Goal: Task Accomplishment & Management: Use online tool/utility

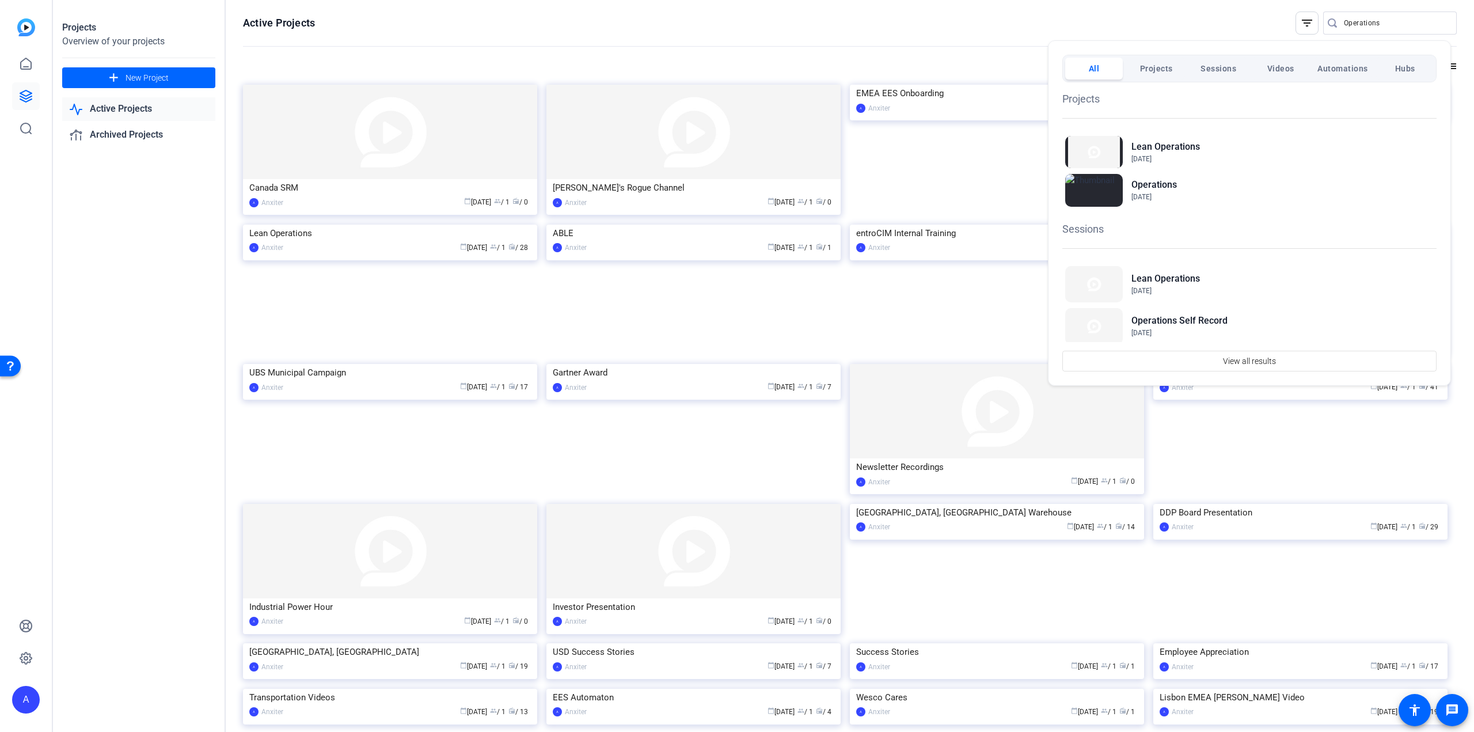
click at [1342, 19] on div at bounding box center [737, 366] width 1474 height 732
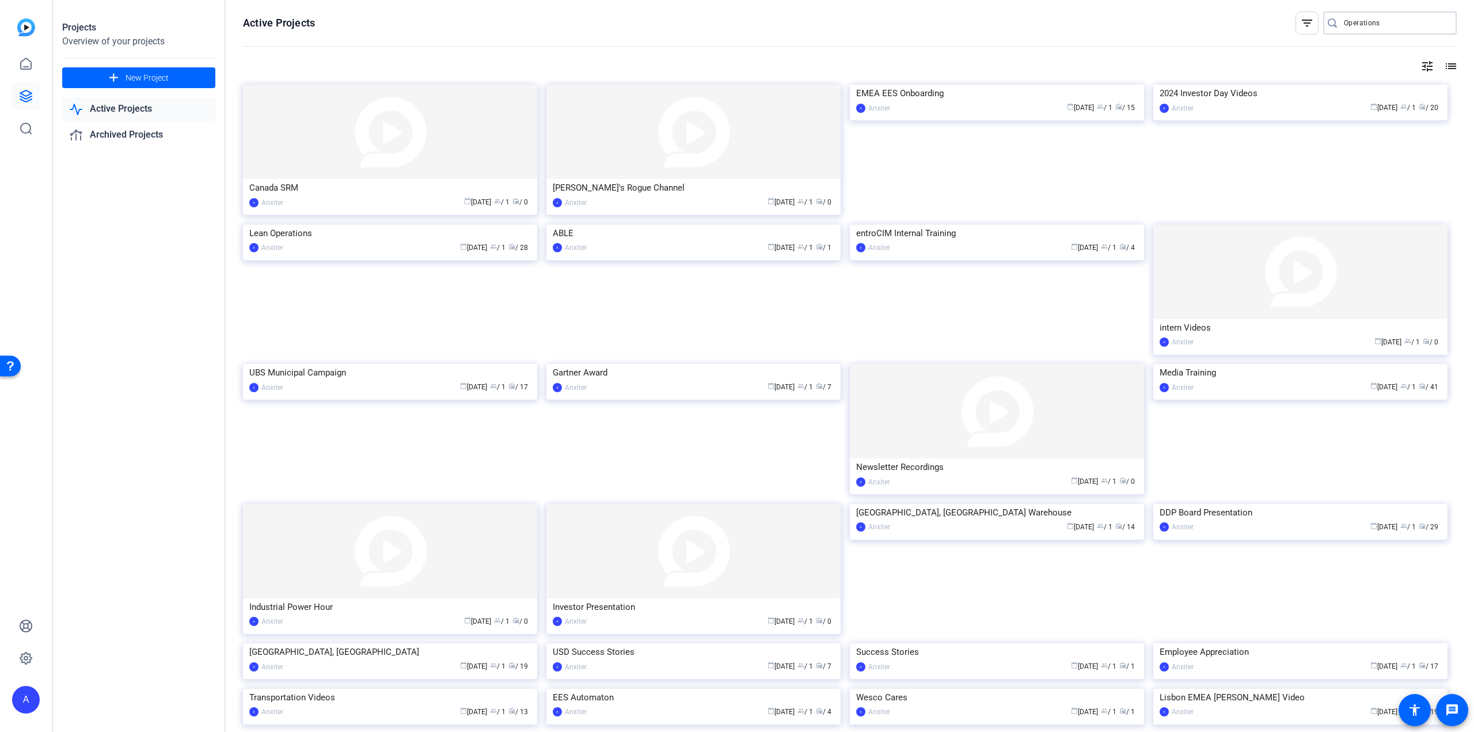
drag, startPoint x: 1378, startPoint y: 20, endPoint x: 1300, endPoint y: 20, distance: 77.2
click at [1301, 20] on div "filter_list Operations" at bounding box center [1376, 23] width 161 height 23
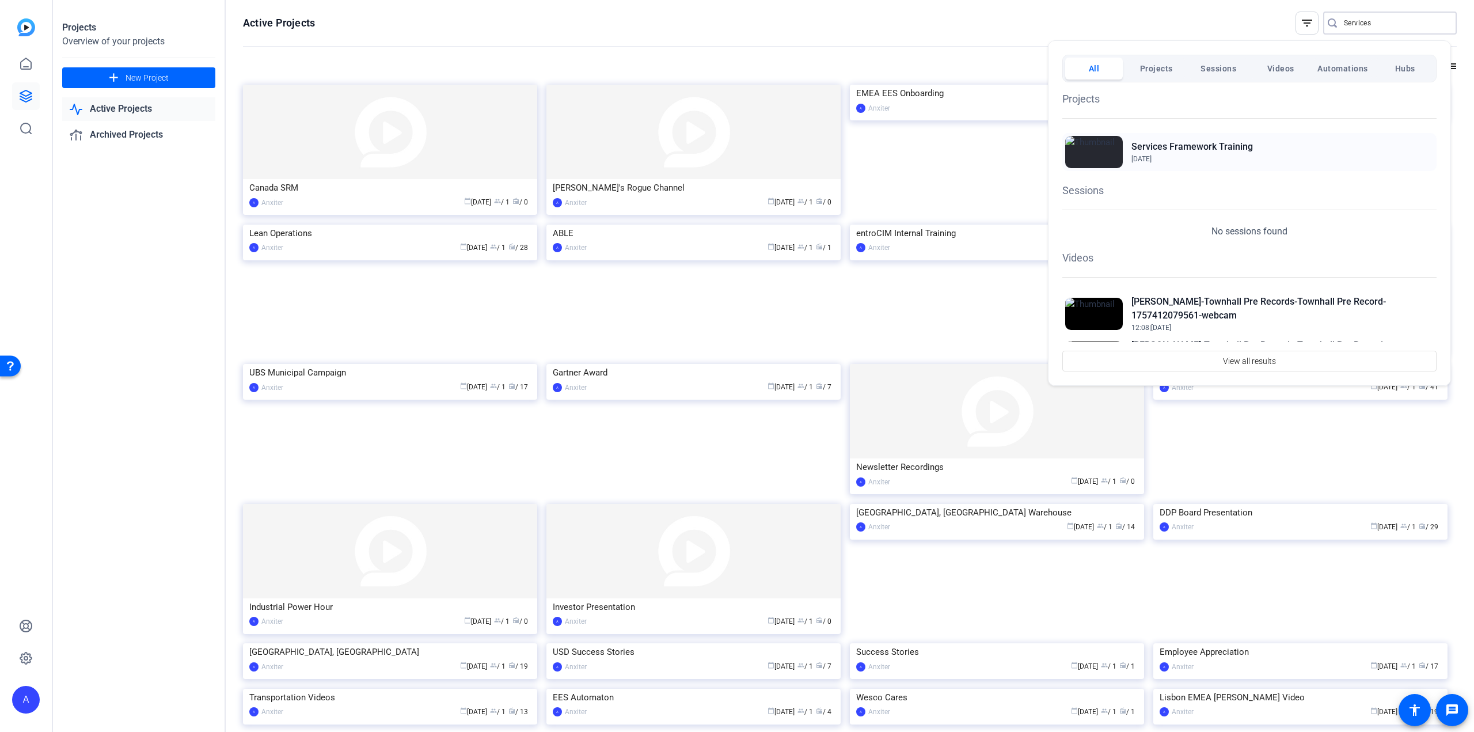
type input "Services"
click at [1192, 147] on h2 "Services Framework Training" at bounding box center [1193, 147] width 122 height 14
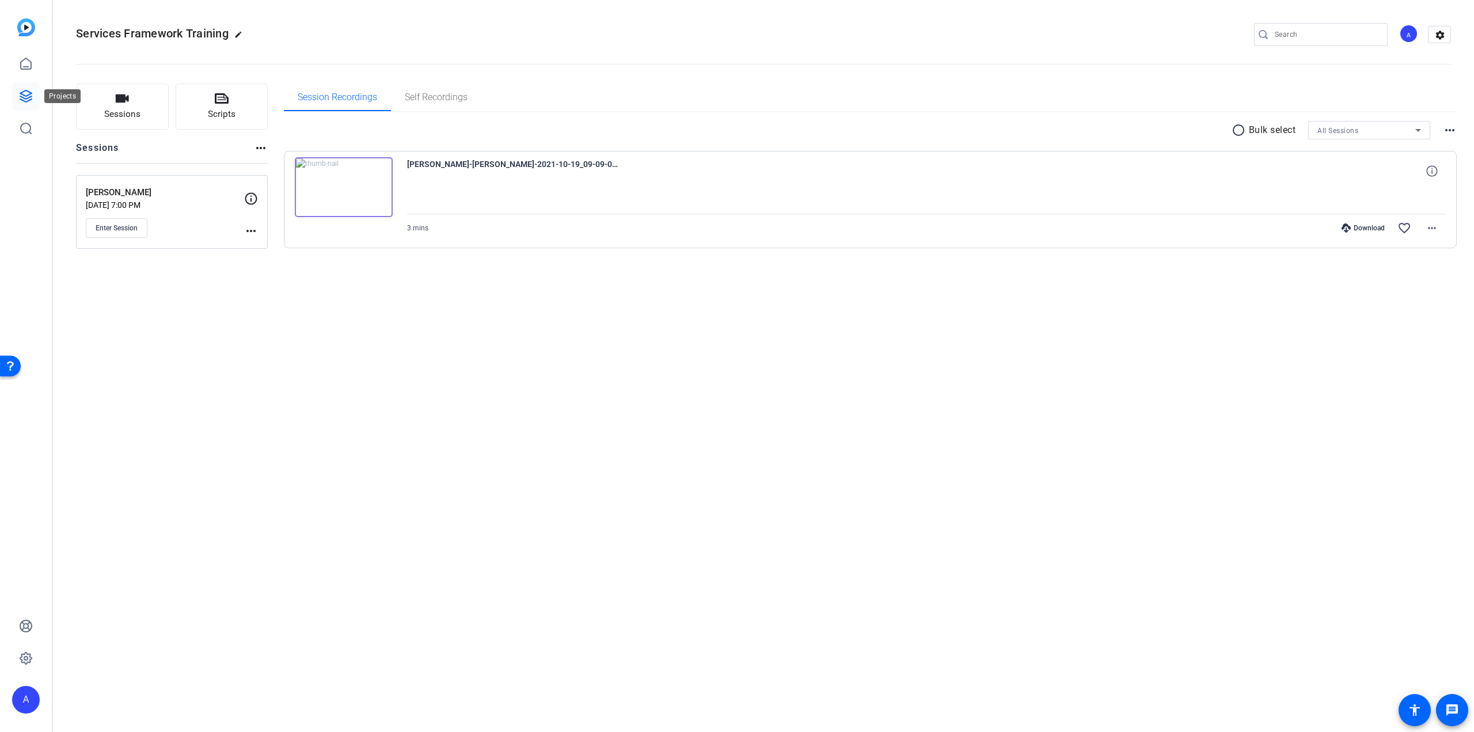
click at [29, 96] on icon at bounding box center [26, 96] width 14 height 14
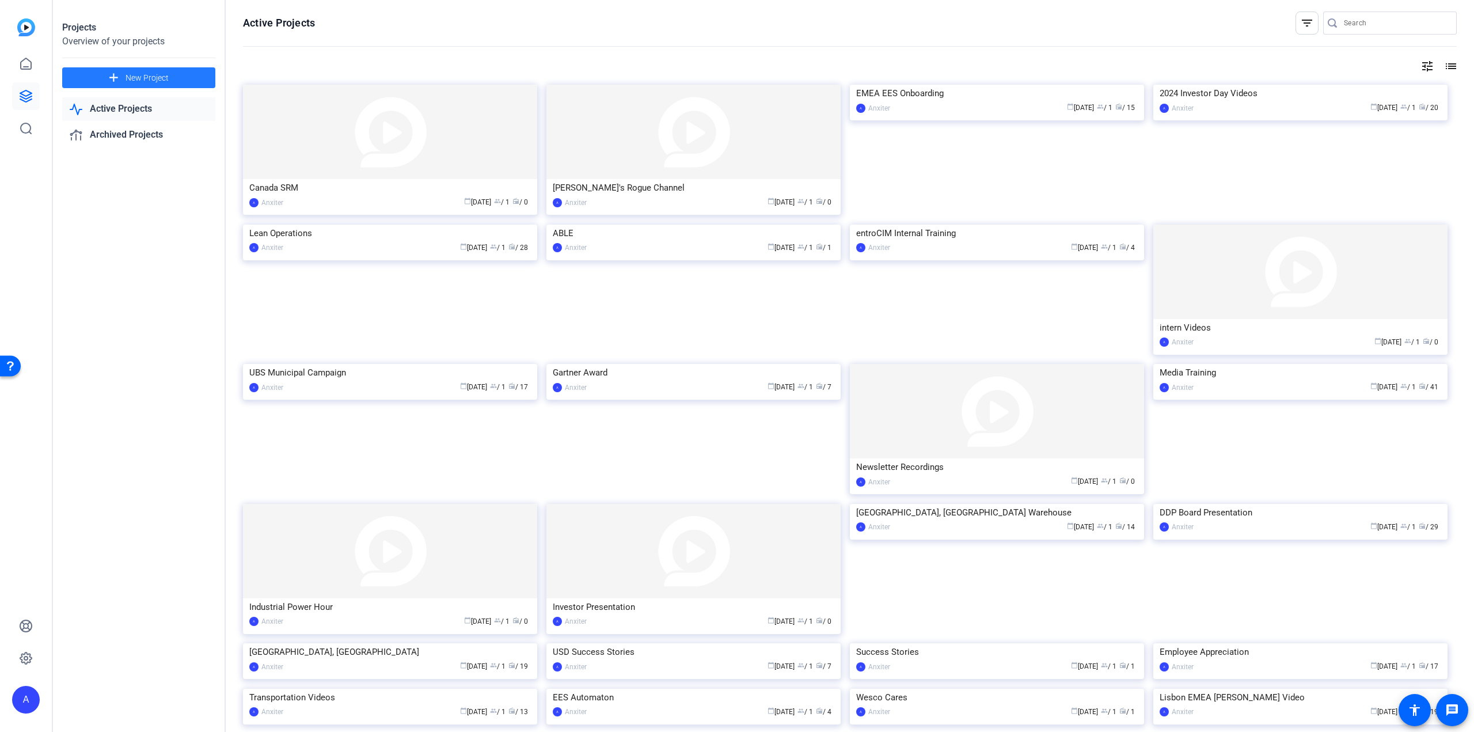
click at [126, 72] on span "New Project" at bounding box center [147, 78] width 43 height 12
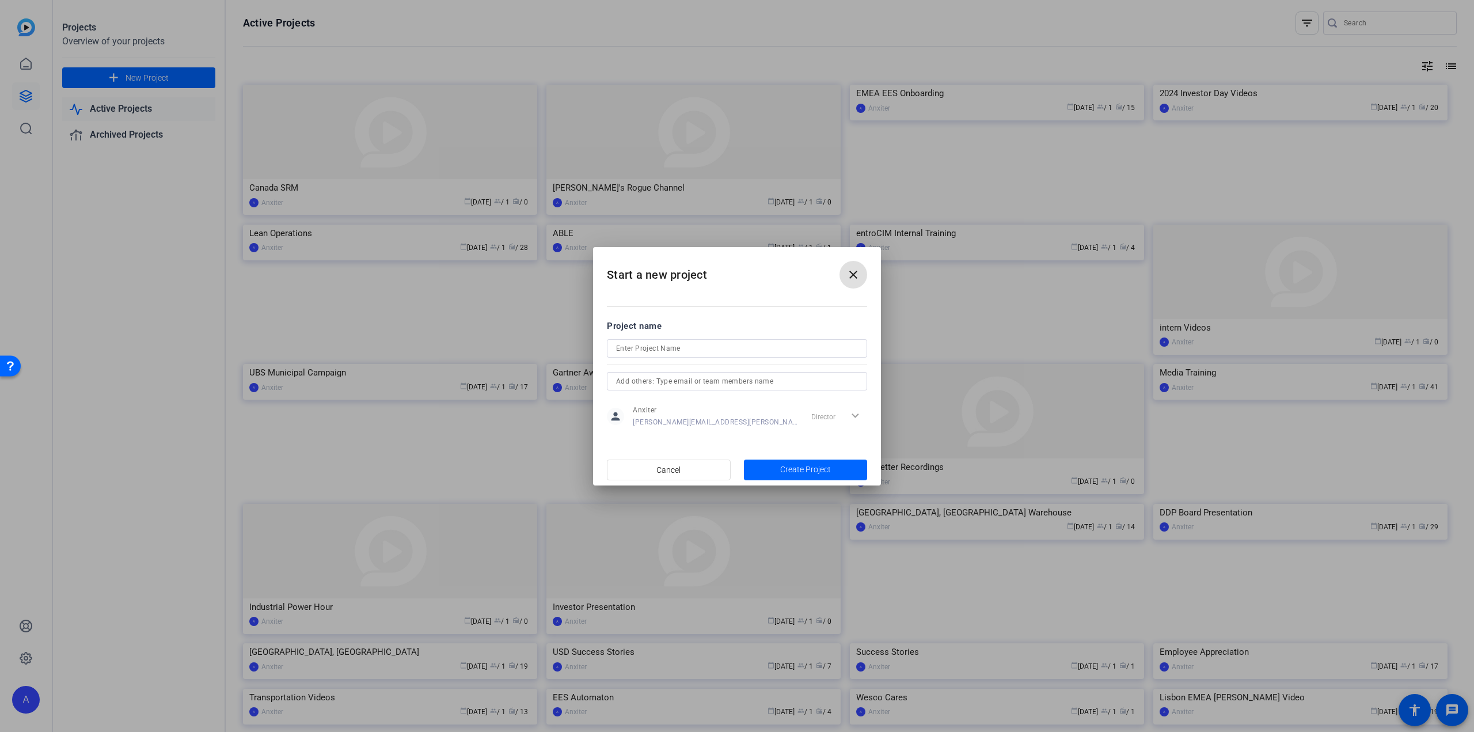
click at [656, 347] on input at bounding box center [737, 348] width 242 height 14
type input "S"
type input "CSS Services"
click at [803, 467] on span "Create Project" at bounding box center [805, 470] width 51 height 12
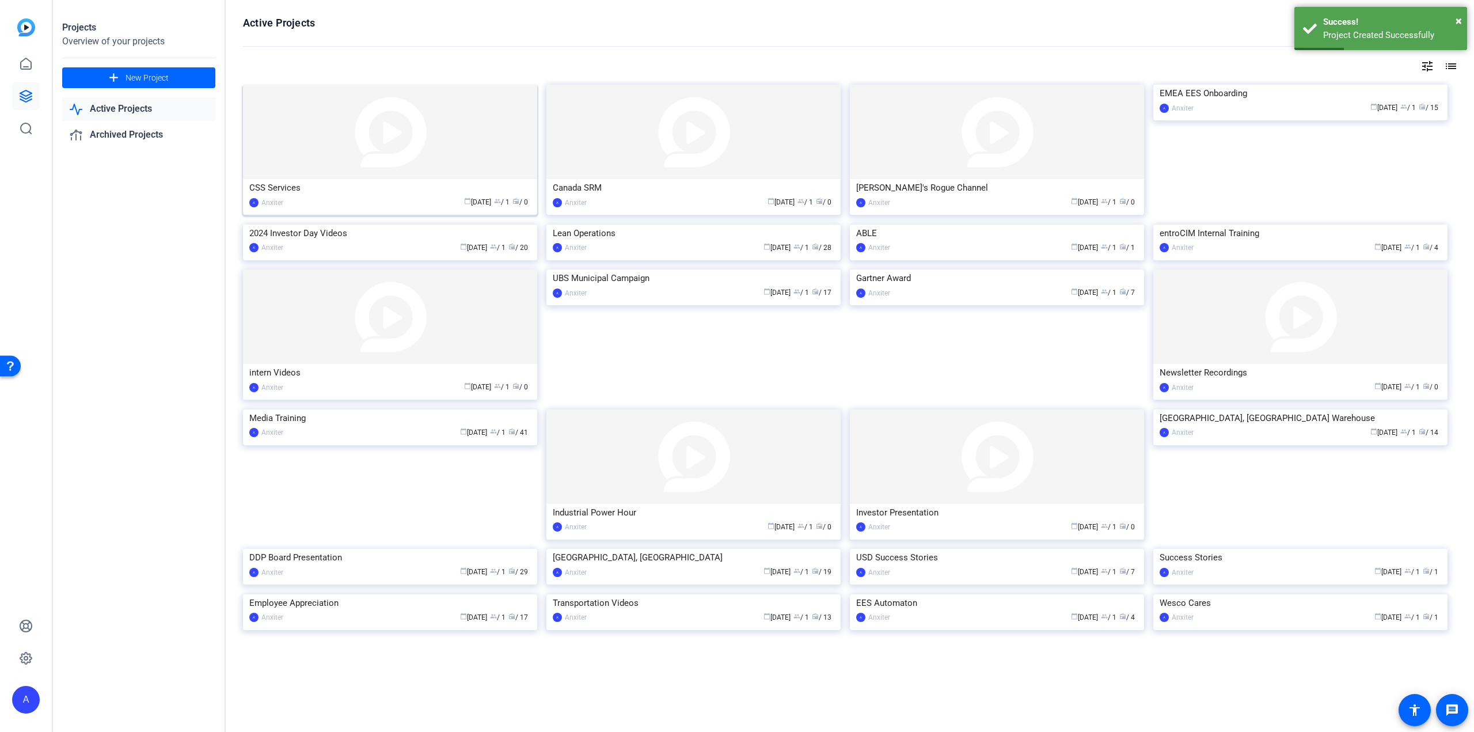
click at [398, 135] on img at bounding box center [390, 132] width 294 height 94
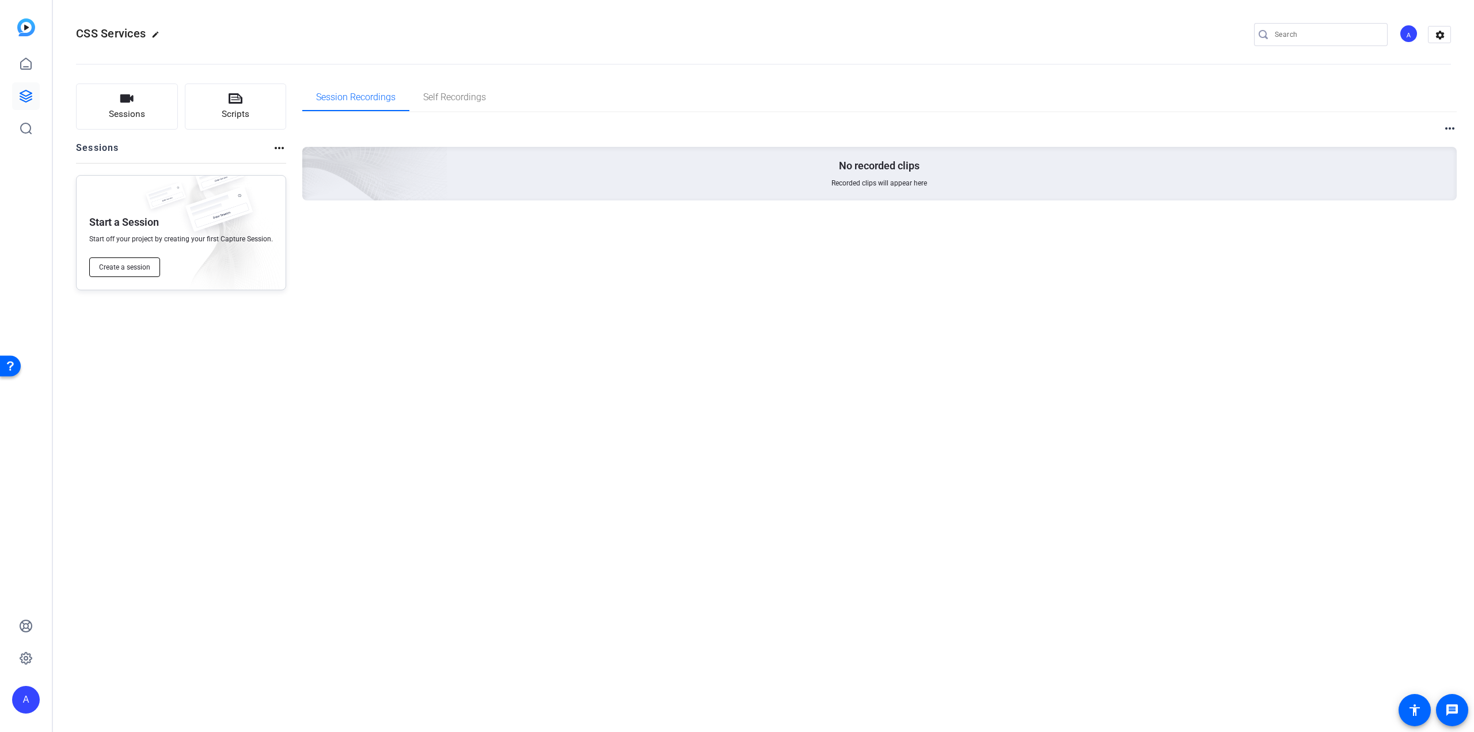
click at [127, 264] on span "Create a session" at bounding box center [124, 267] width 51 height 9
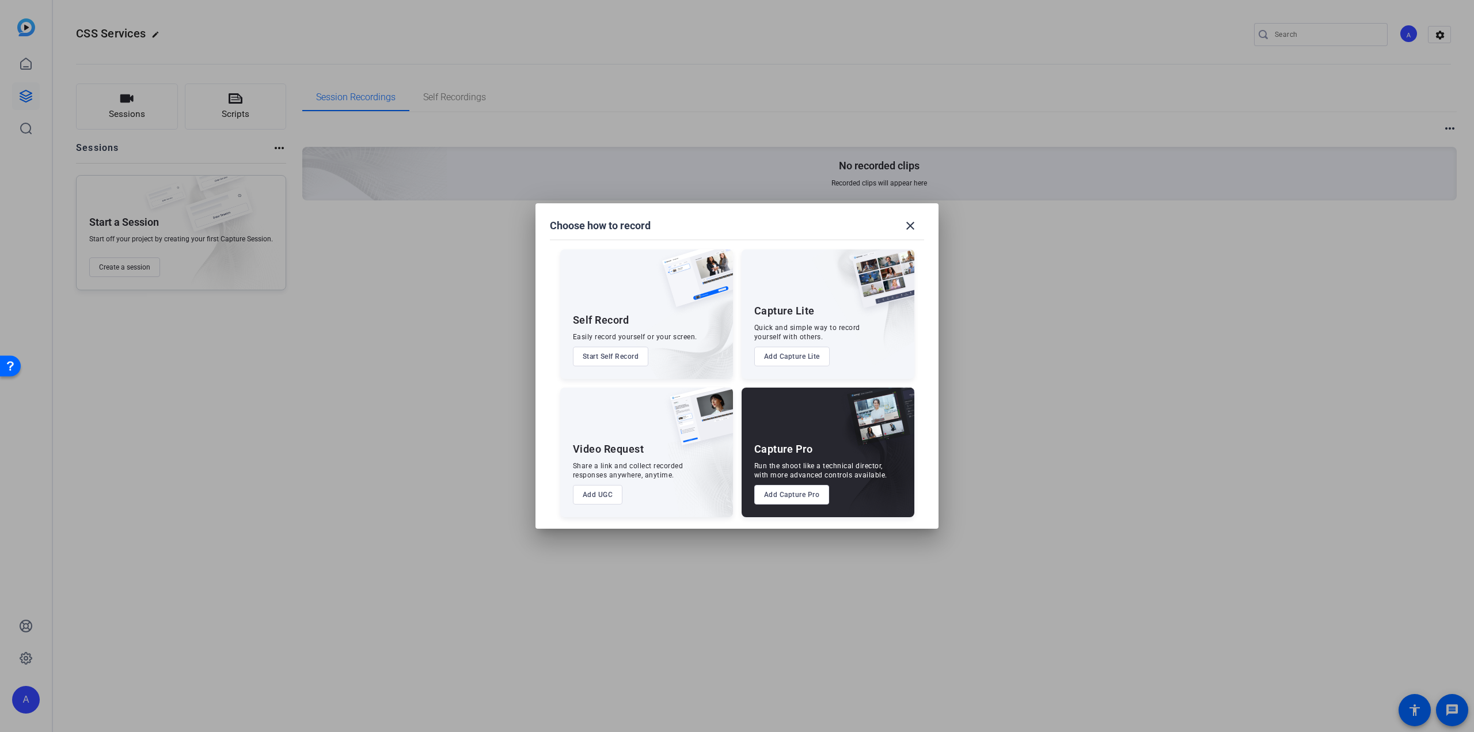
click at [618, 357] on button "Start Self Record" at bounding box center [611, 357] width 76 height 20
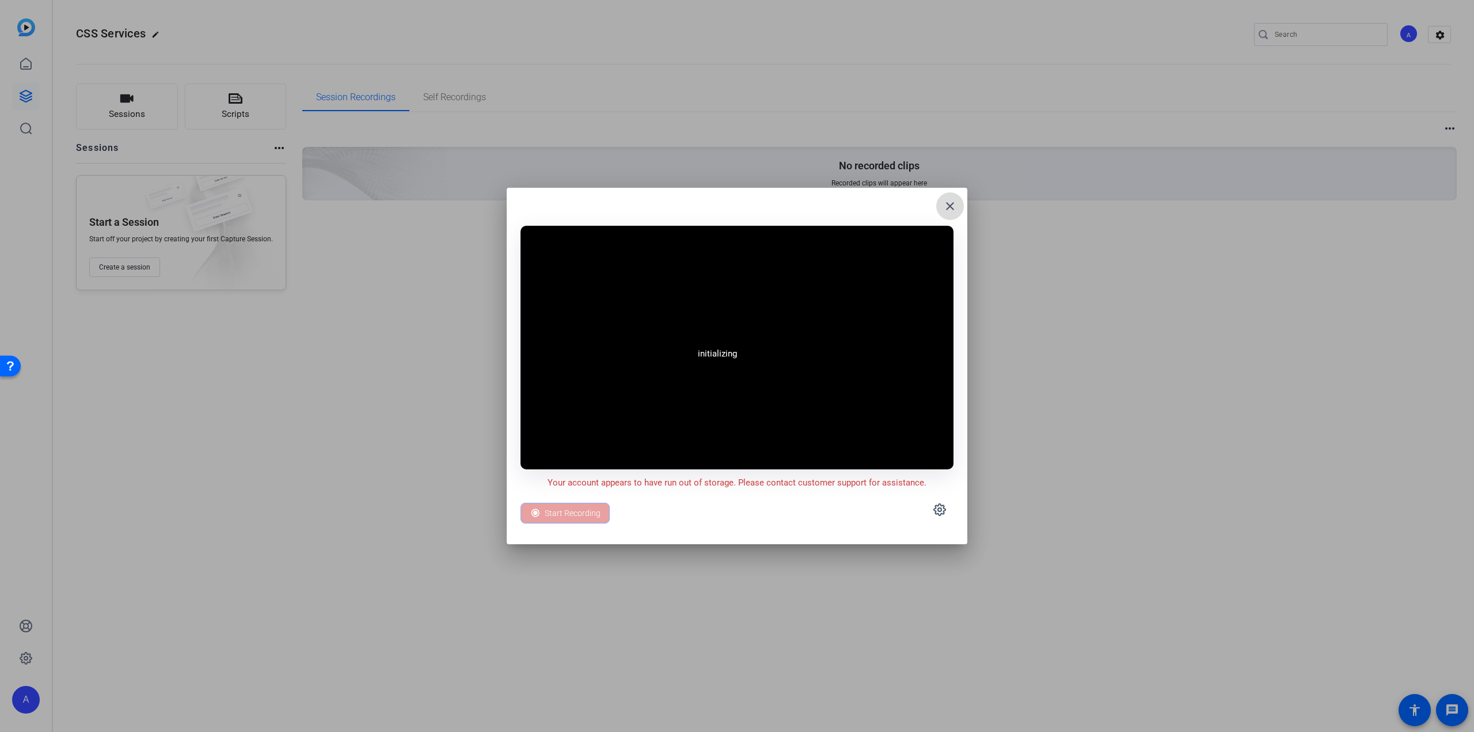
click at [954, 207] on mat-icon "close" at bounding box center [950, 206] width 14 height 14
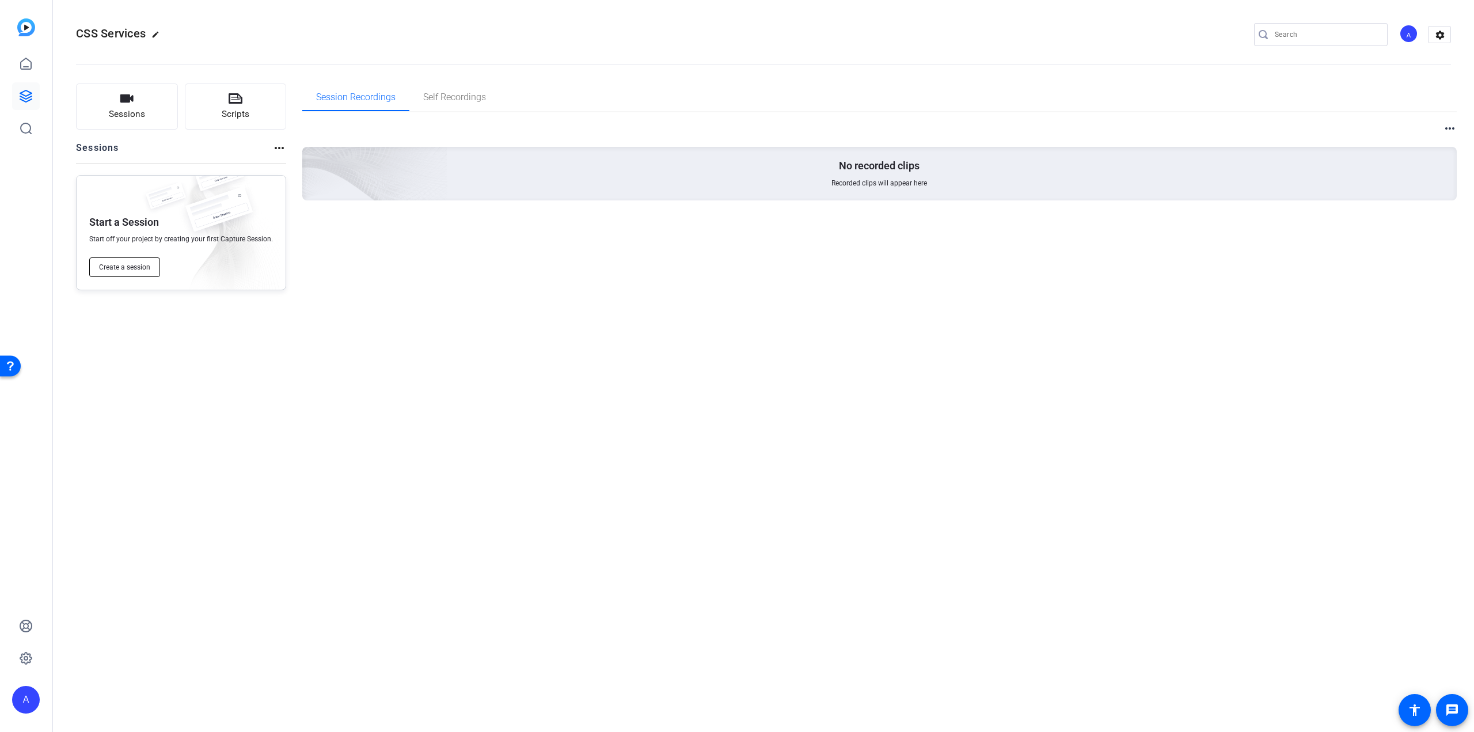
click at [142, 264] on span "Create a session" at bounding box center [124, 267] width 51 height 9
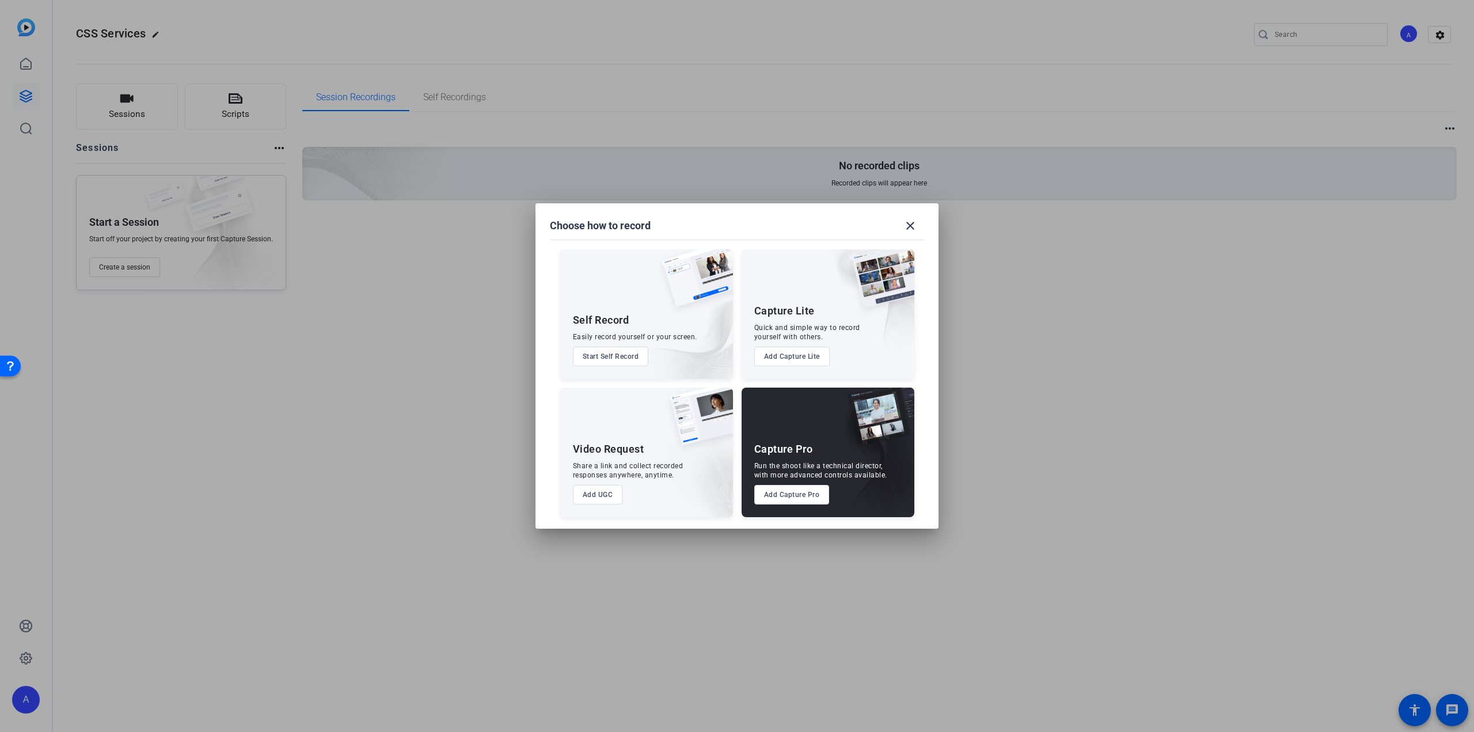
click at [599, 491] on button "Add UGC" at bounding box center [598, 495] width 50 height 20
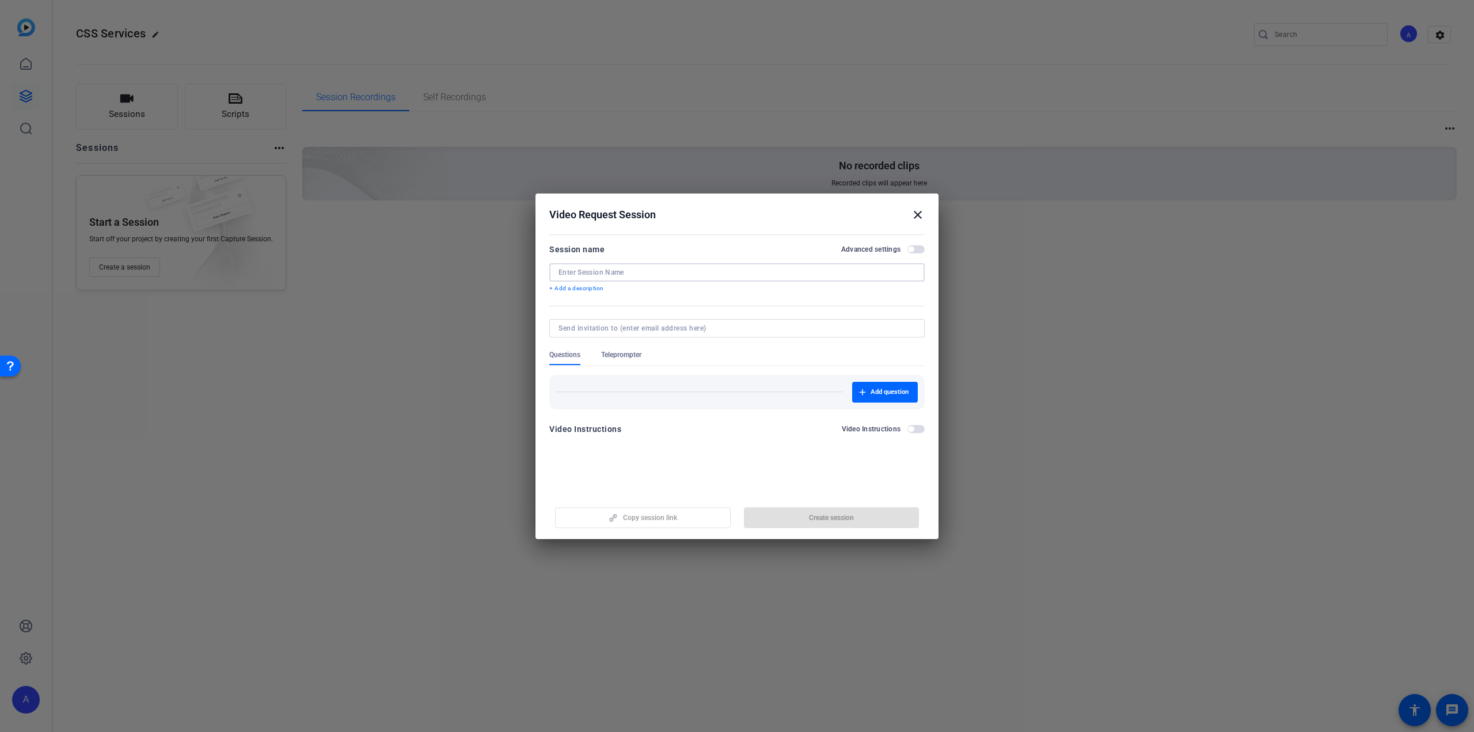
click at [629, 270] on input at bounding box center [737, 272] width 357 height 9
type input "S"
type input "CSS Services"
click at [915, 252] on span "button" at bounding box center [916, 249] width 17 height 8
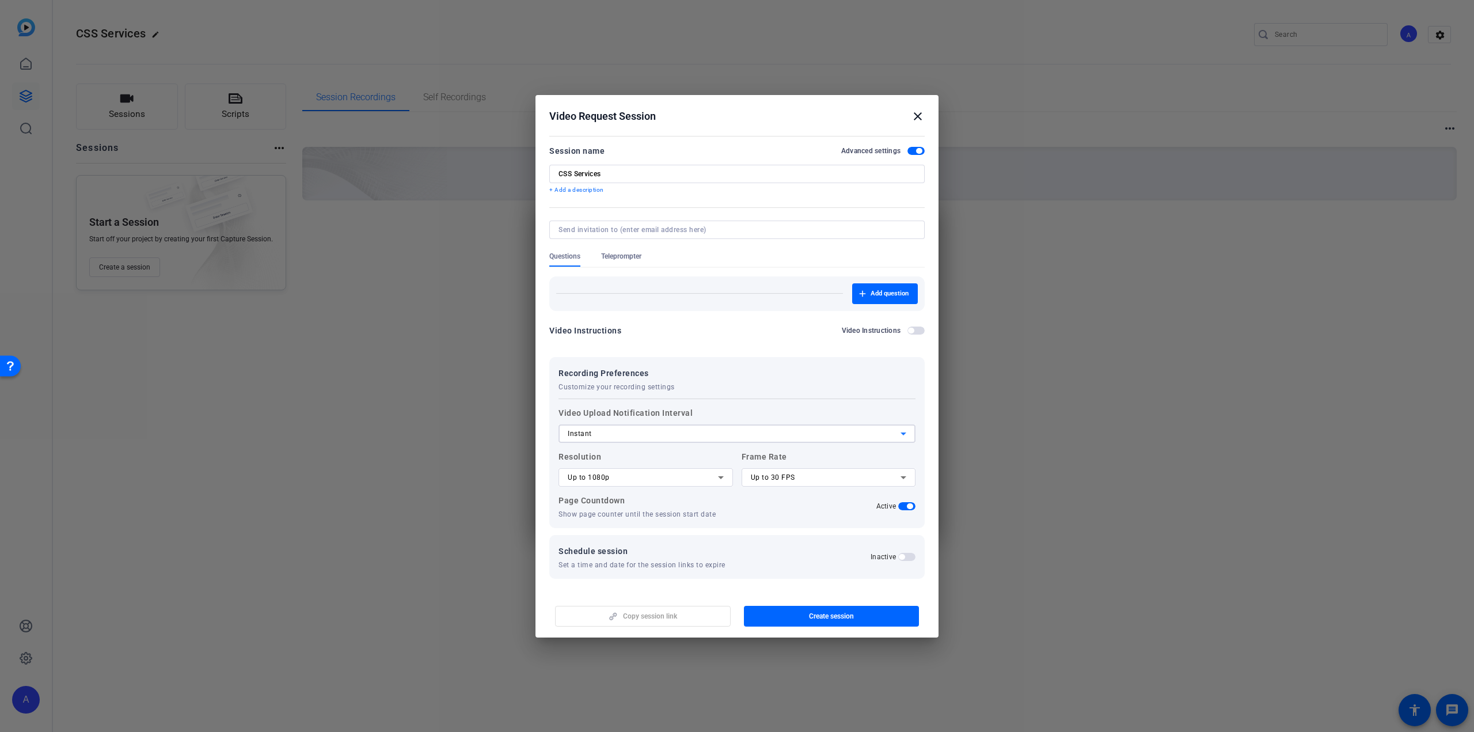
click at [698, 432] on div "Instant" at bounding box center [734, 434] width 333 height 14
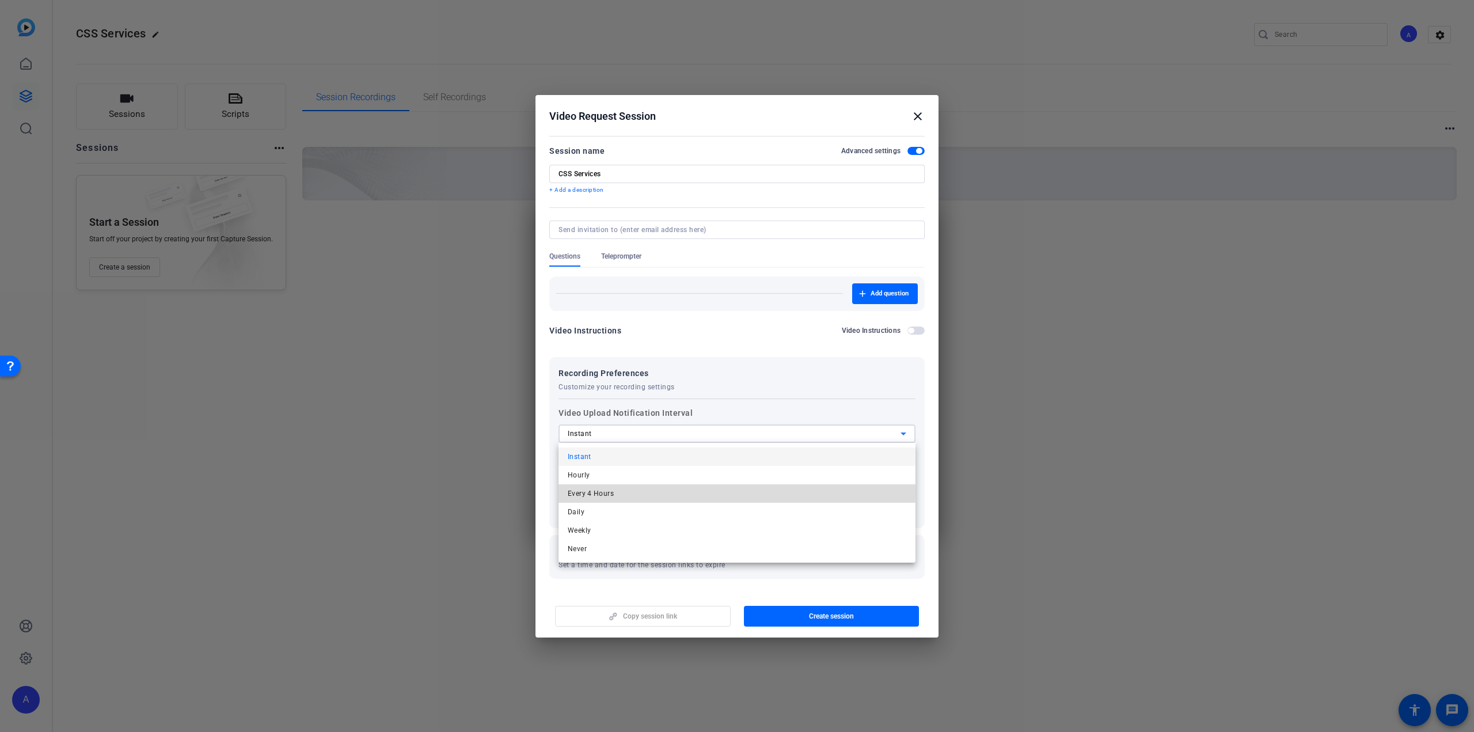
click at [602, 494] on span "Every 4 Hours" at bounding box center [591, 494] width 46 height 14
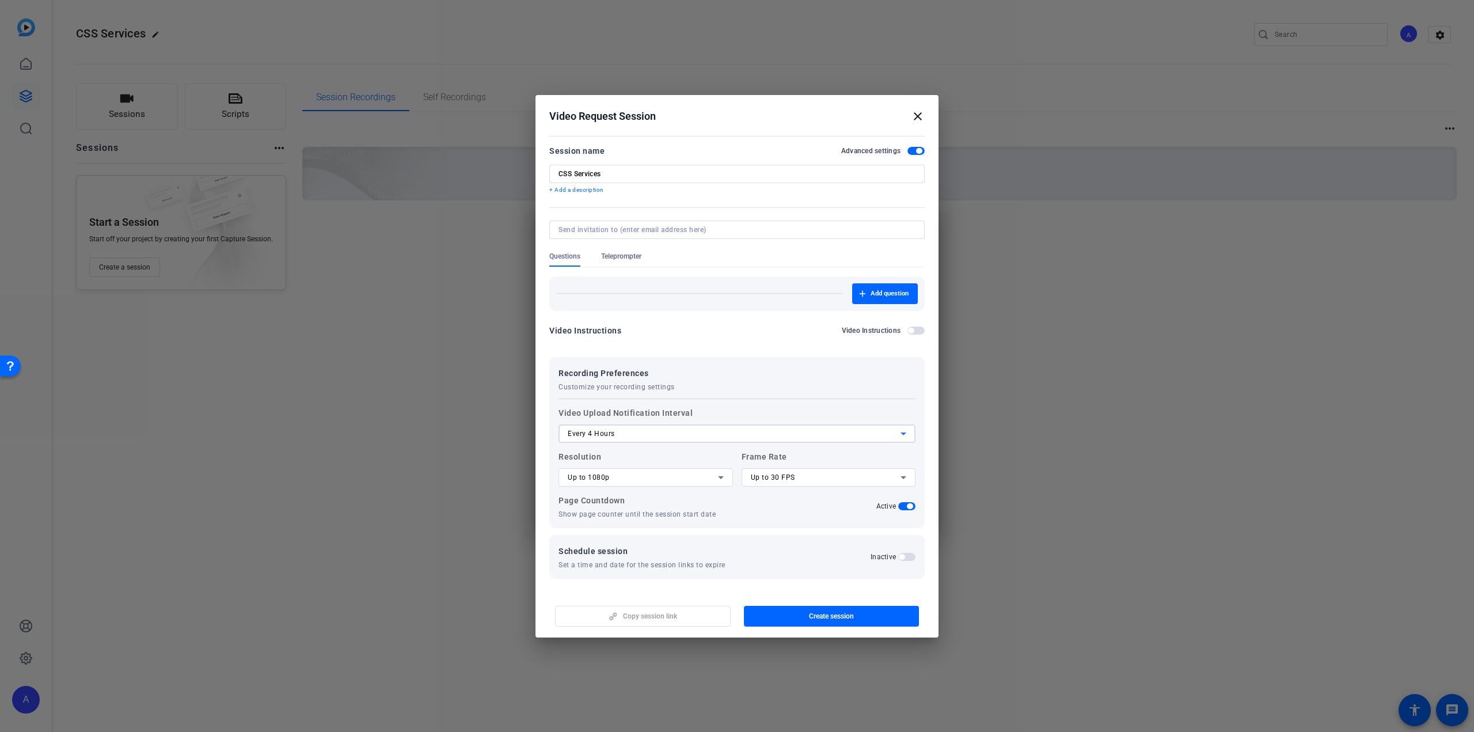
click at [655, 479] on div "Up to 1080p" at bounding box center [643, 477] width 150 height 14
click at [599, 536] on mat-option "Up to 4K" at bounding box center [646, 537] width 174 height 18
click at [800, 479] on div "Up to 30 FPS" at bounding box center [826, 477] width 150 height 14
click at [800, 479] on div at bounding box center [737, 366] width 1474 height 732
click at [905, 507] on span "button" at bounding box center [906, 506] width 17 height 8
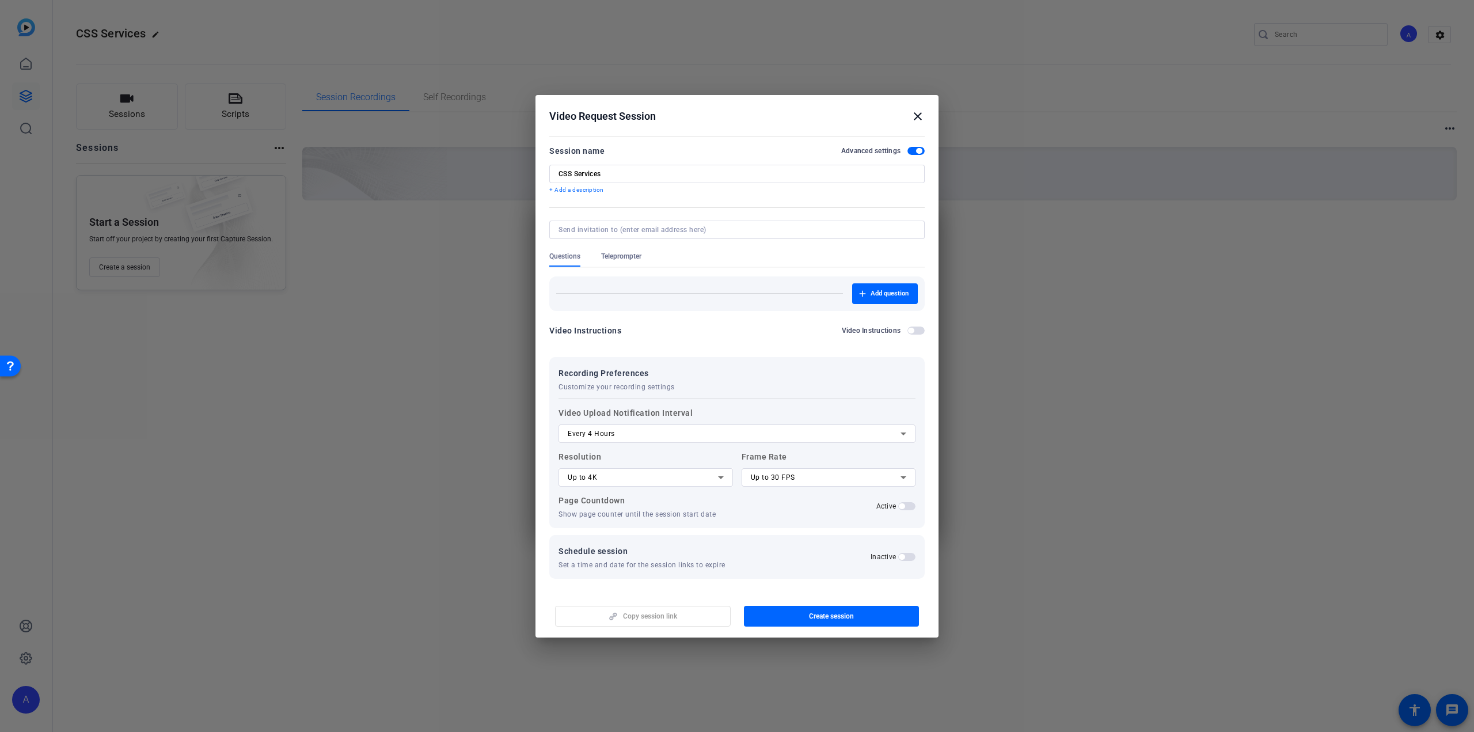
click at [754, 389] on div "Recording Preferences Customize your recording settings" at bounding box center [737, 378] width 357 height 25
click at [623, 254] on span "Teleprompter" at bounding box center [621, 256] width 40 height 9
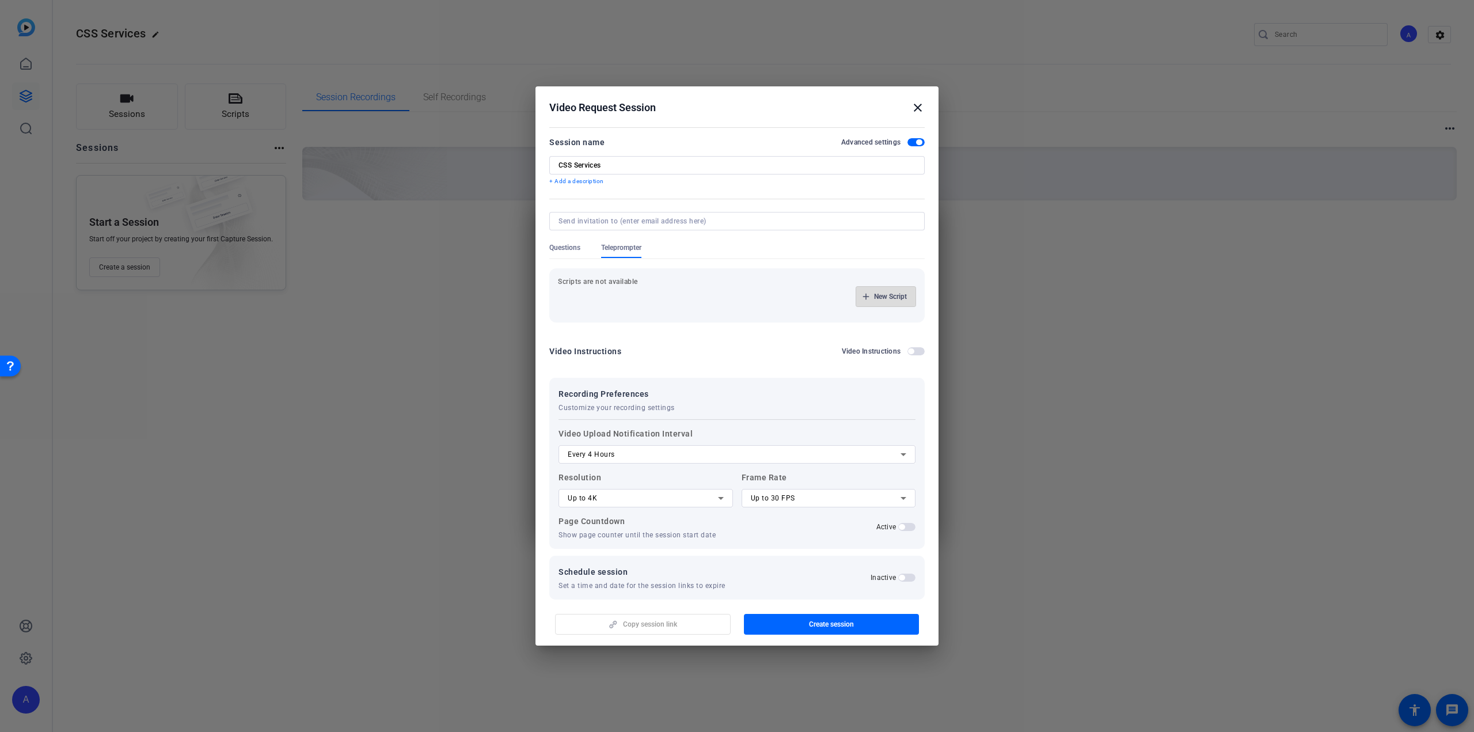
click at [866, 295] on span "button" at bounding box center [885, 297] width 59 height 28
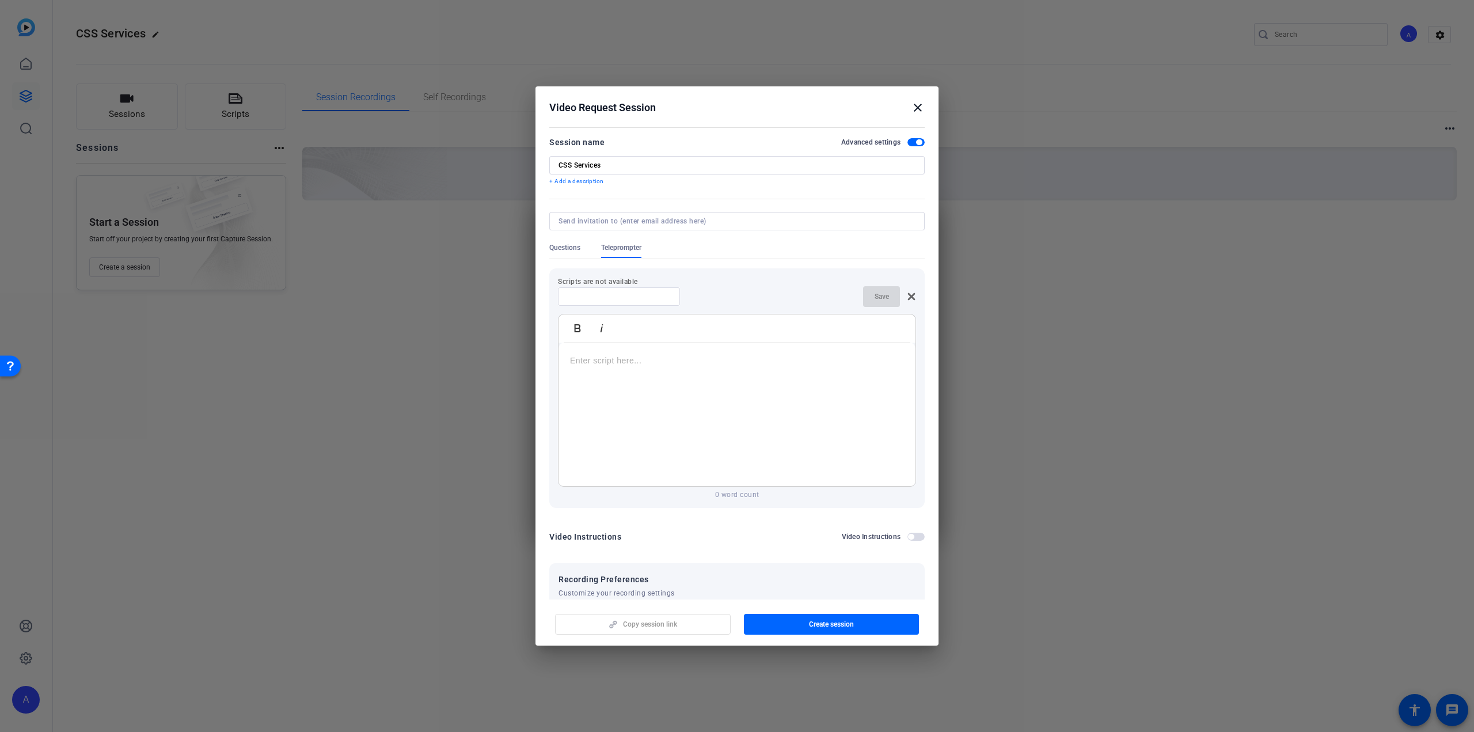
click at [586, 355] on p at bounding box center [737, 360] width 334 height 13
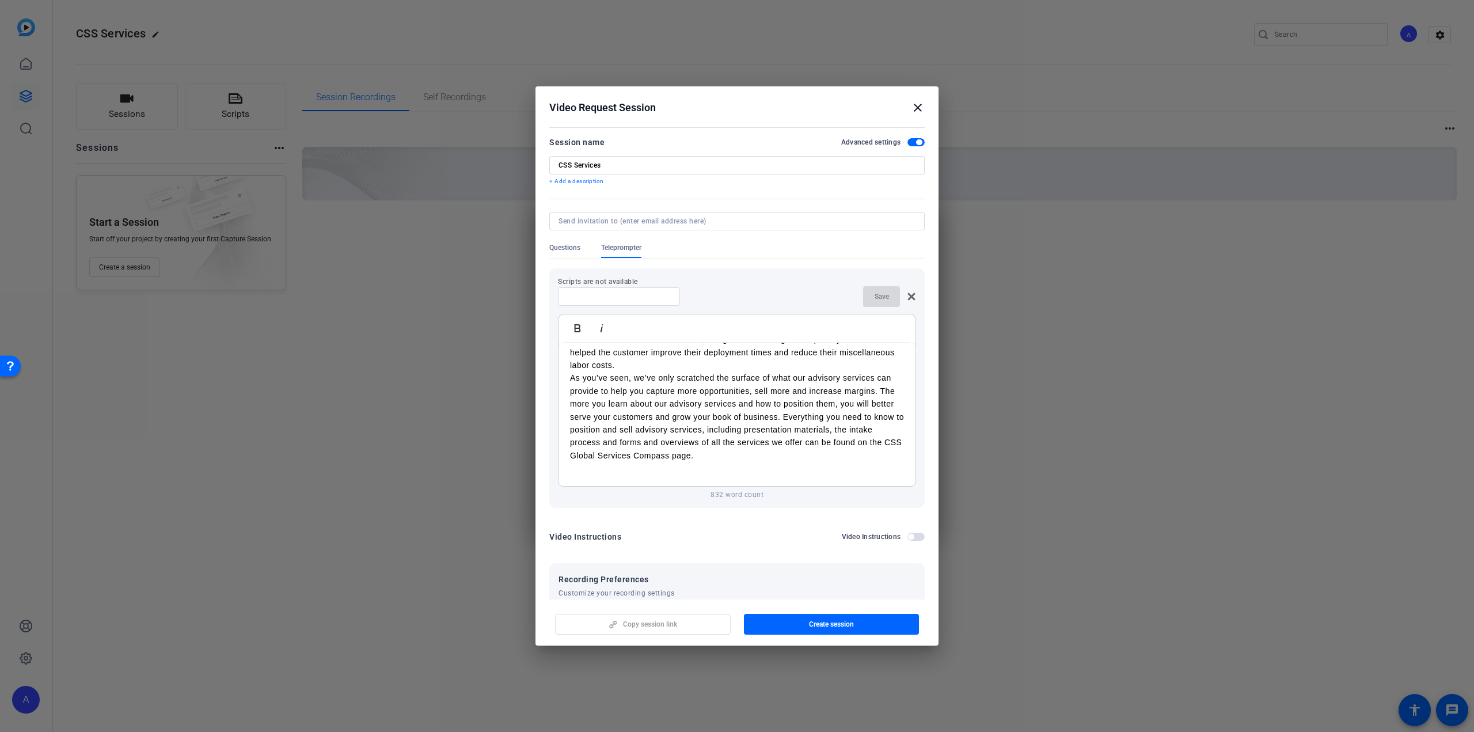
scroll to position [44115, 0]
click at [597, 293] on input at bounding box center [619, 296] width 104 height 9
click at [601, 295] on input "Test Teleorompter Script" at bounding box center [619, 296] width 104 height 9
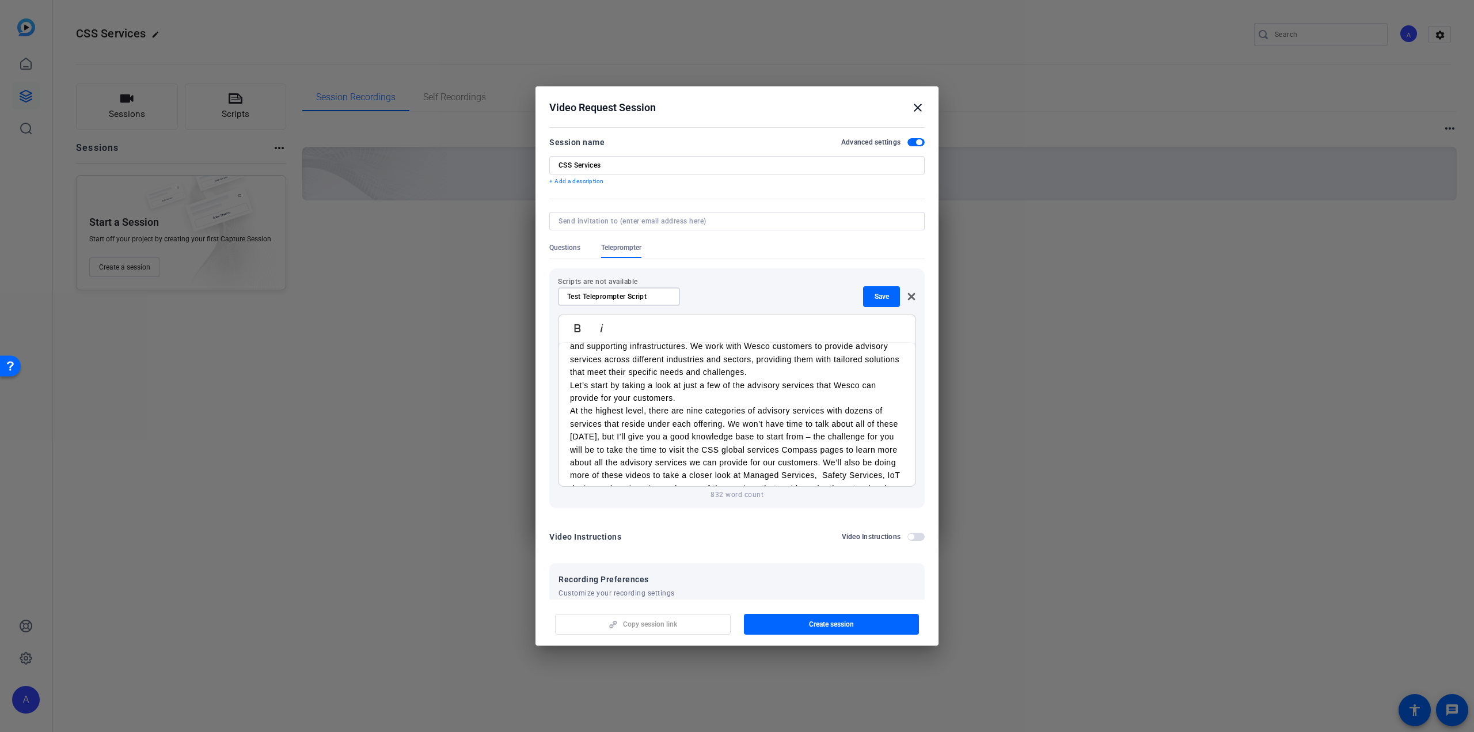
scroll to position [0, 0]
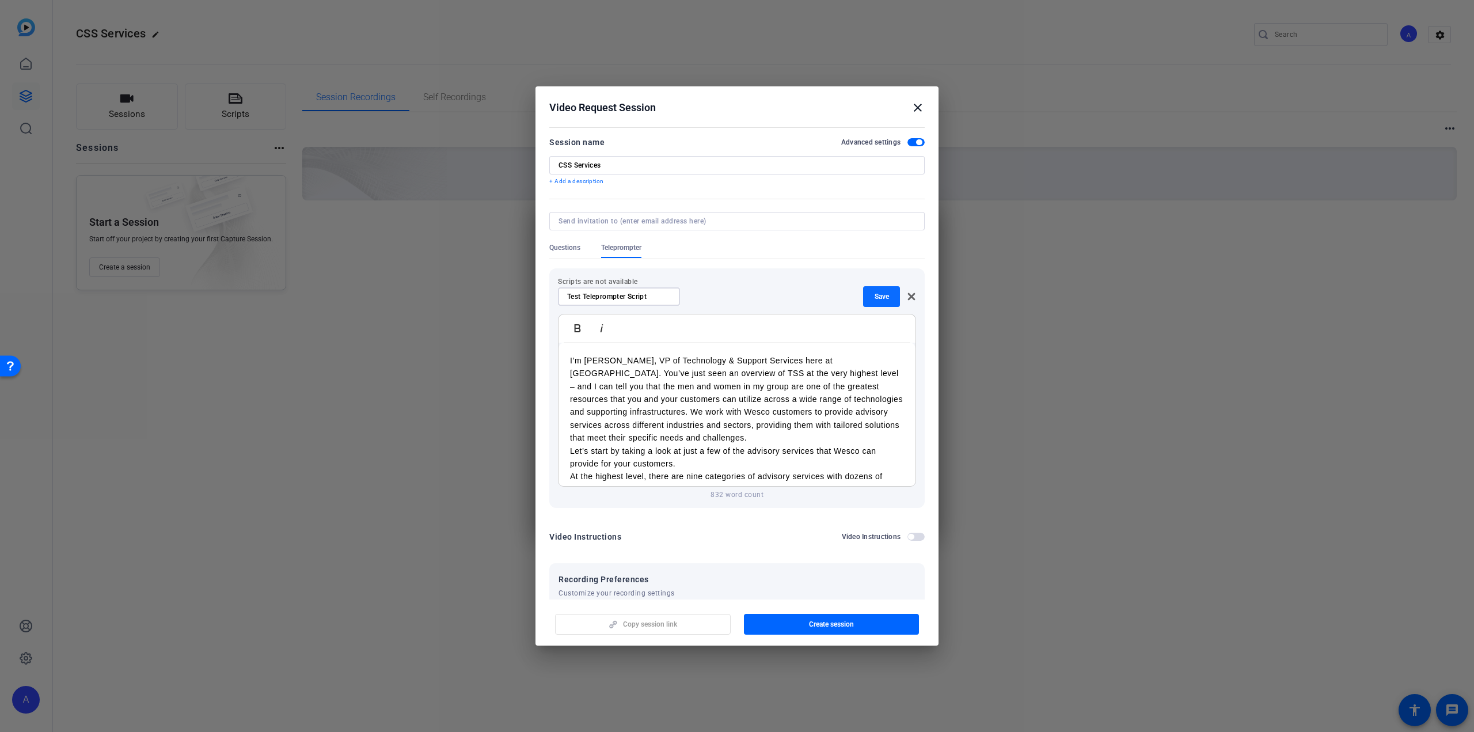
type input "Test Teleprompter Script"
drag, startPoint x: 870, startPoint y: 298, endPoint x: 864, endPoint y: 302, distance: 6.6
click at [875, 298] on span "Save" at bounding box center [882, 296] width 14 height 9
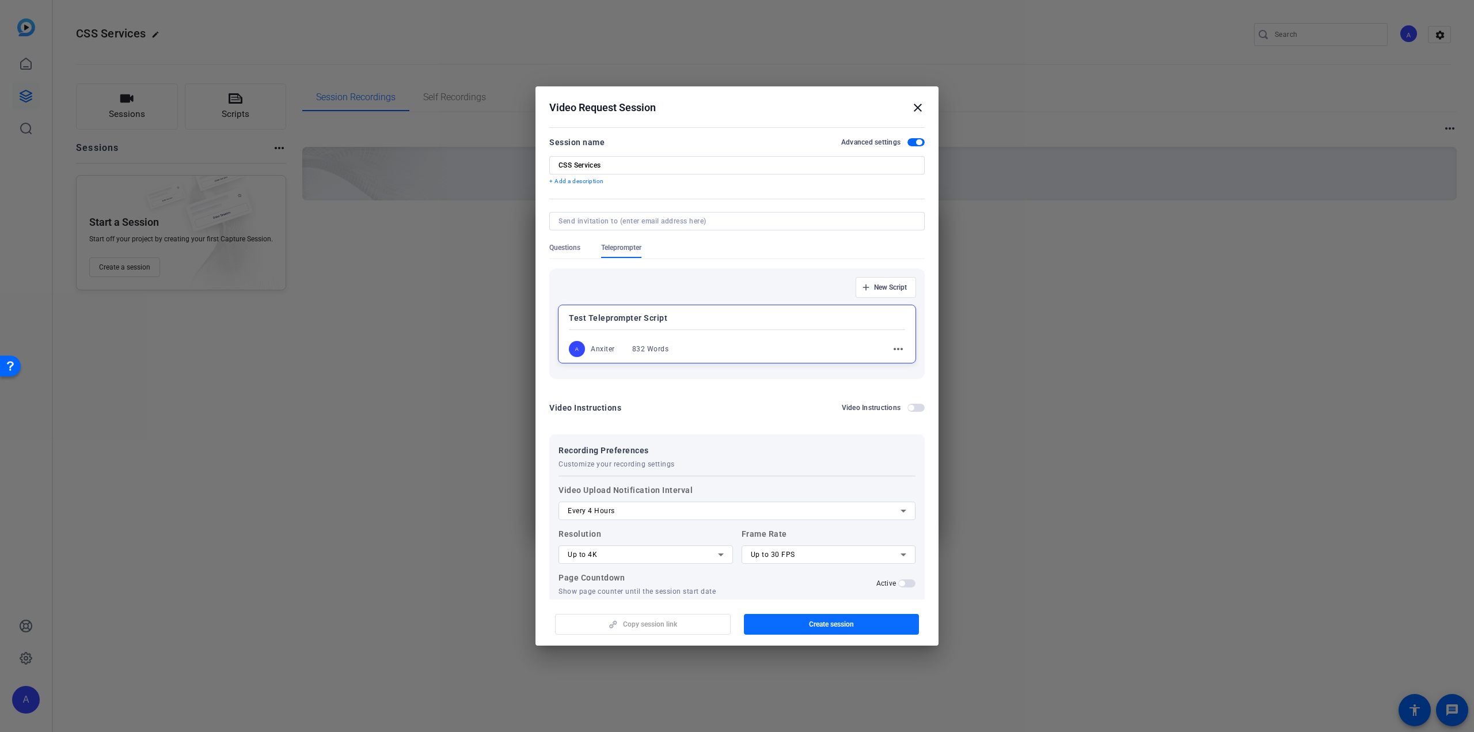
click at [796, 621] on span "button" at bounding box center [832, 624] width 176 height 28
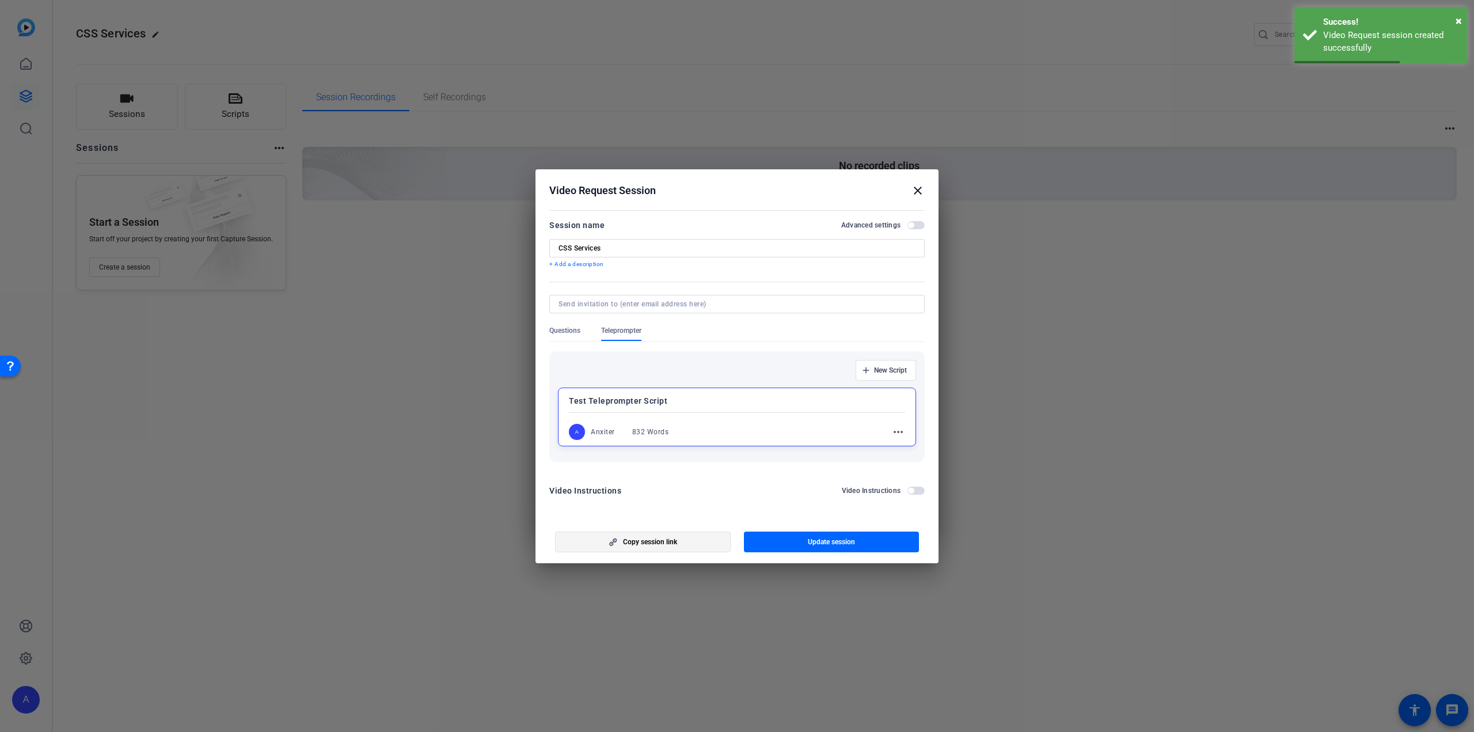
click at [645, 538] on span "Copy session link" at bounding box center [650, 541] width 54 height 9
click at [918, 194] on mat-icon "close" at bounding box center [918, 191] width 14 height 14
